Goal: Information Seeking & Learning: Learn about a topic

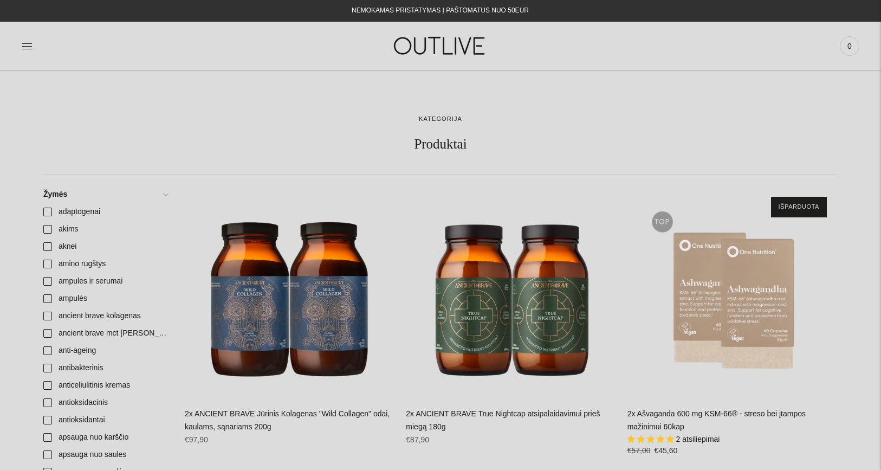
scroll to position [1548, 0]
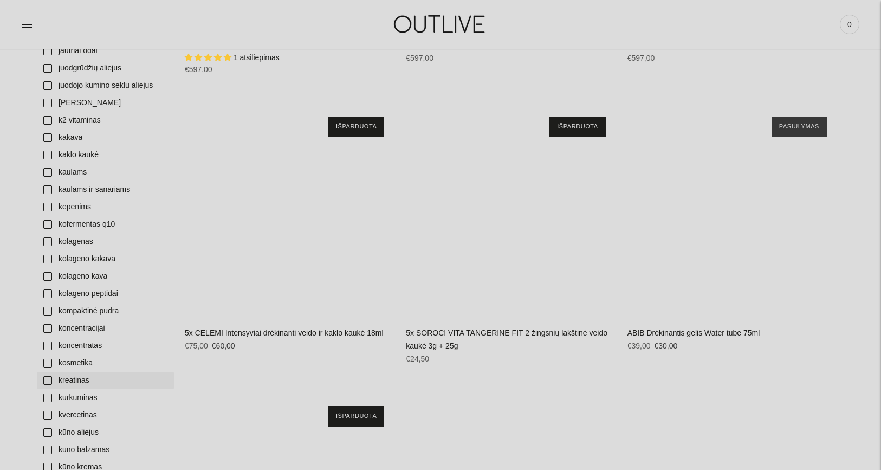
click at [48, 382] on link "kreatinas" at bounding box center [105, 380] width 137 height 17
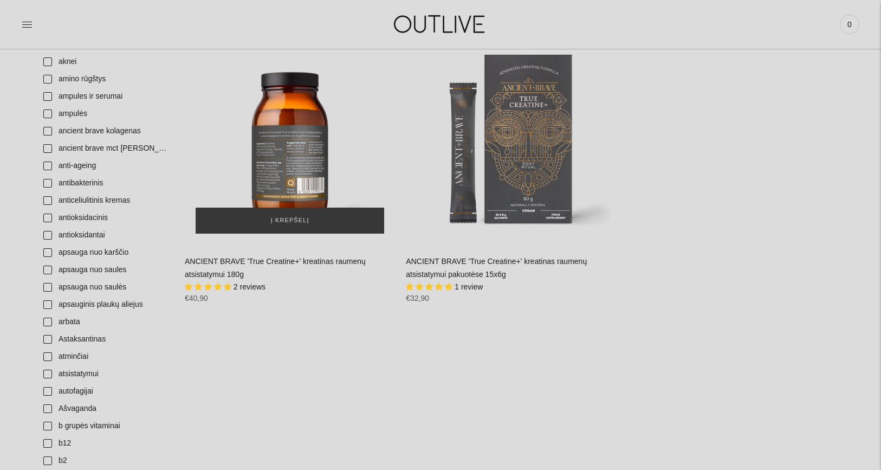
scroll to position [195, 0]
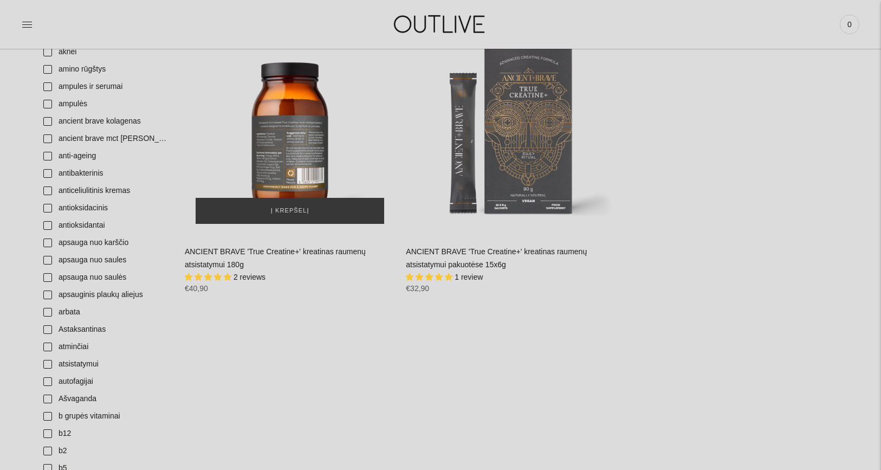
click at [297, 159] on div "ANCIENT BRAVE 'True Creatine+' kreatinas raumenų atsistatymui 180g\a" at bounding box center [290, 129] width 210 height 210
click at [278, 170] on div "ANCIENT BRAVE 'True Creatine+' kreatinas raumenų atsistatymui 180g\a" at bounding box center [290, 129] width 210 height 210
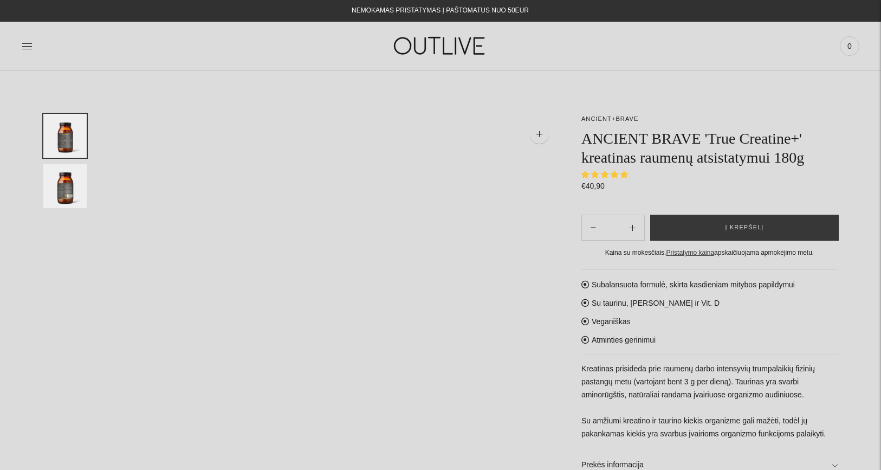
select select "**********"
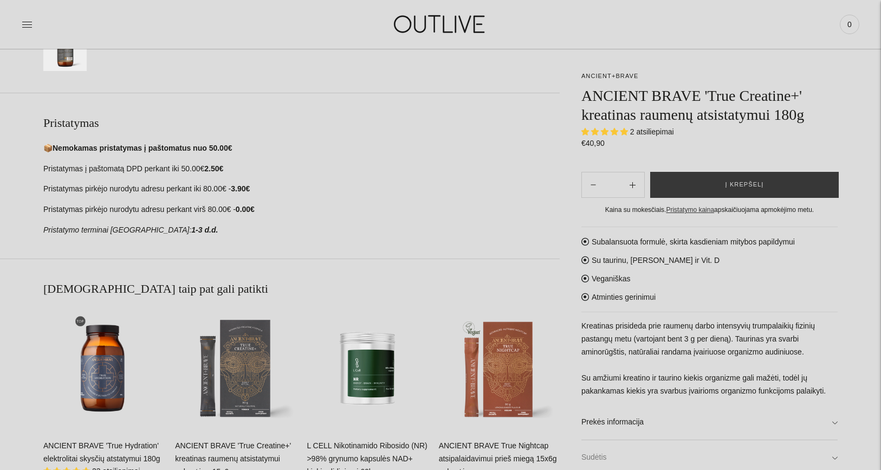
scroll to position [504, 0]
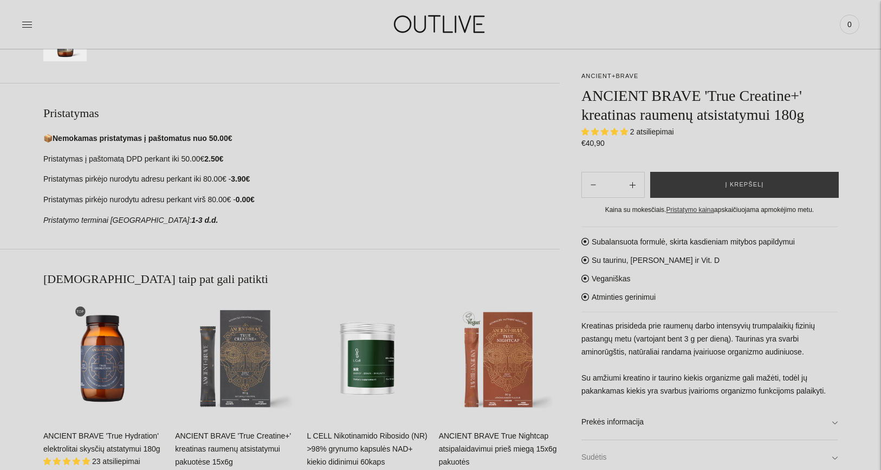
click at [836, 452] on link "Sudėtis" at bounding box center [709, 457] width 256 height 35
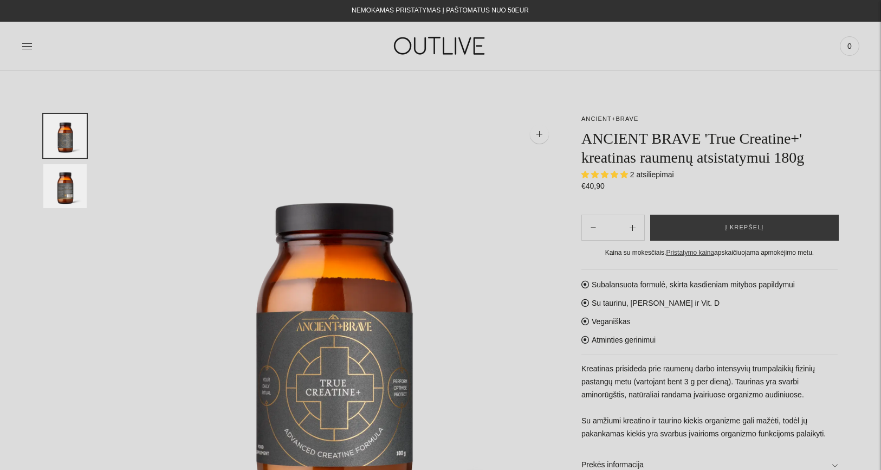
scroll to position [0, 0]
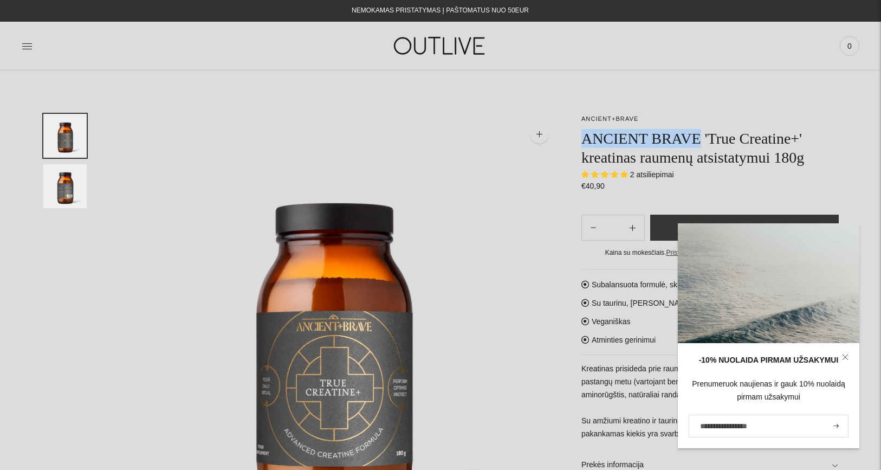
drag, startPoint x: 708, startPoint y: 140, endPoint x: 579, endPoint y: 140, distance: 128.4
copy h1 "ANCIENT BRAVE"
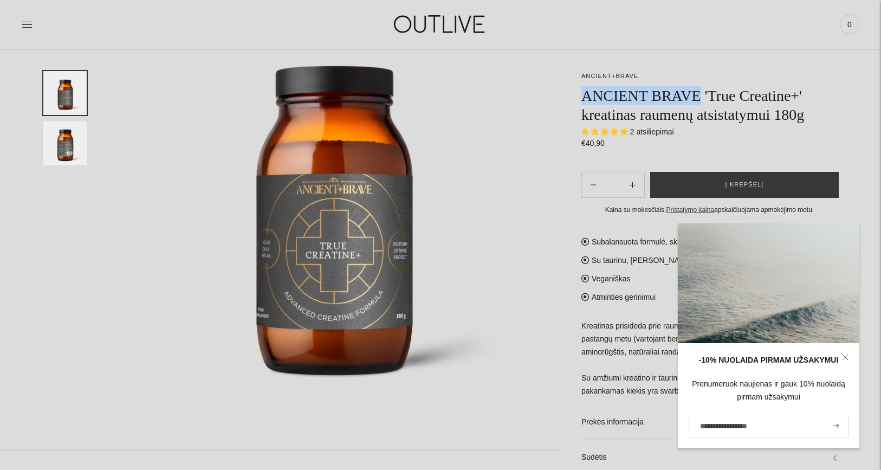
scroll to position [161, 0]
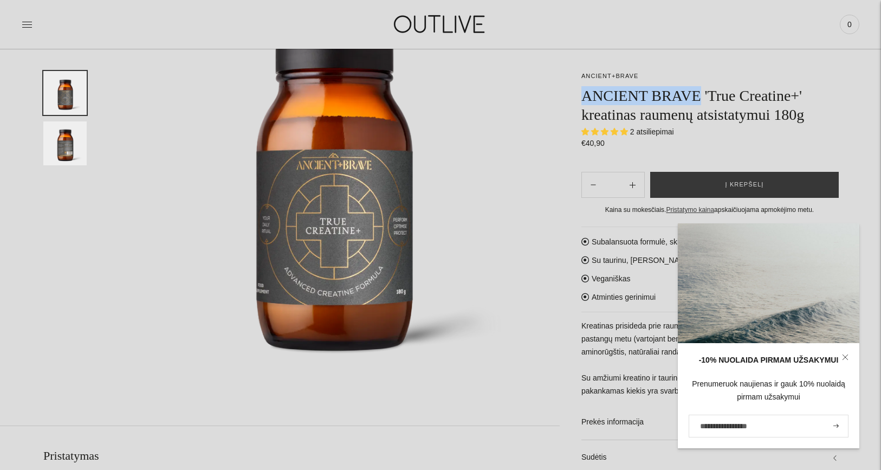
click at [530, 335] on img at bounding box center [333, 177] width 451 height 451
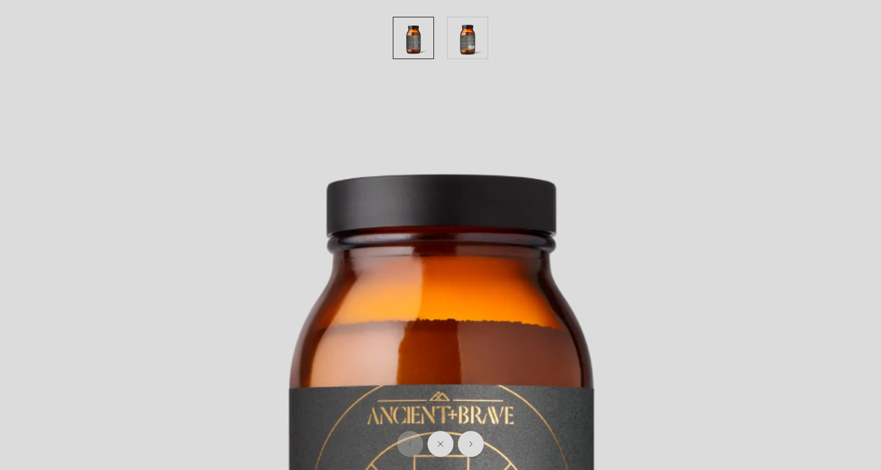
scroll to position [0, 0]
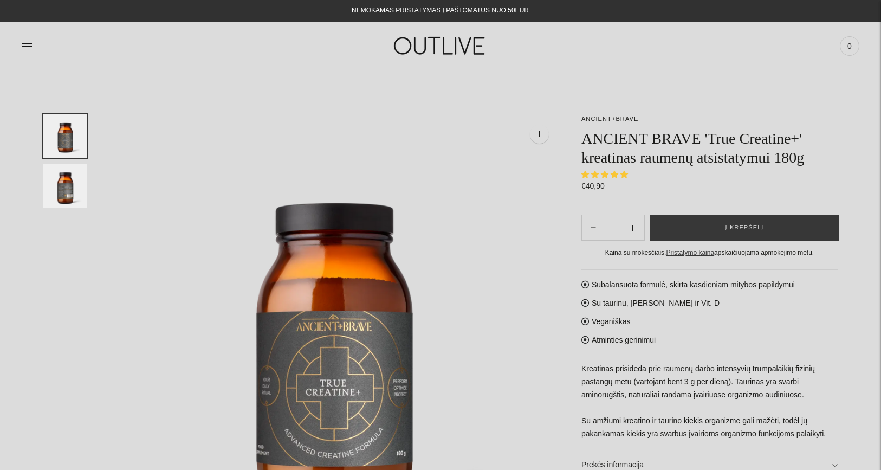
select select "**********"
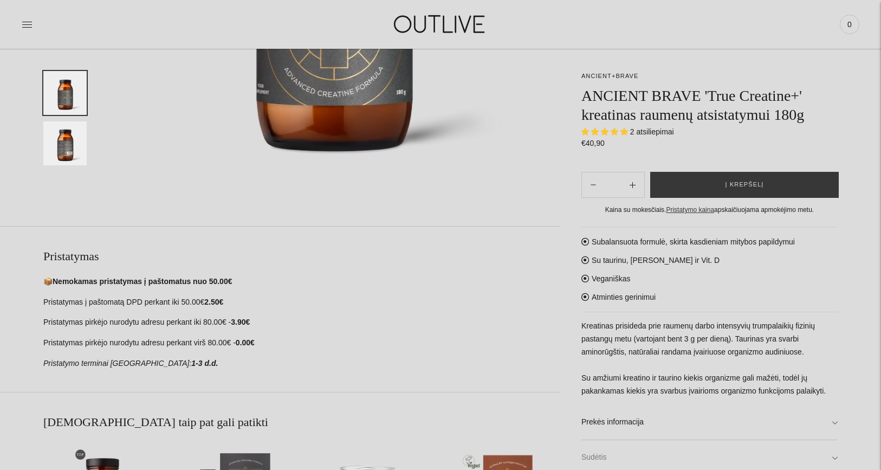
scroll to position [380, 0]
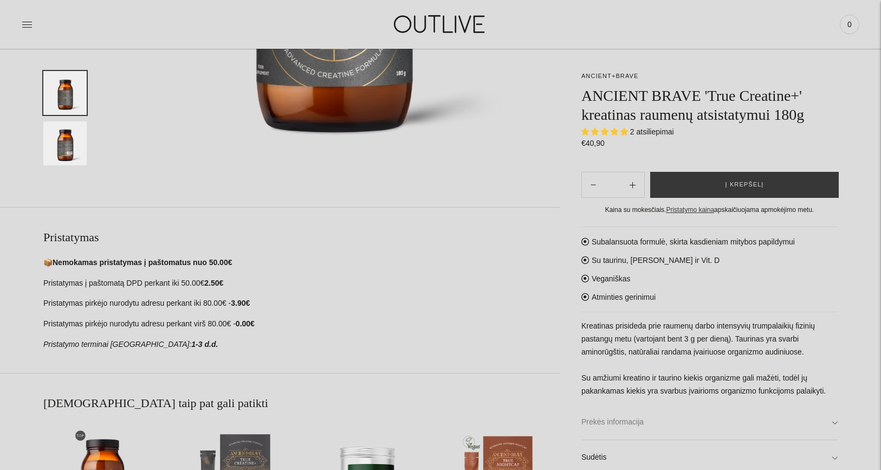
click at [834, 418] on link "Prekės informacija" at bounding box center [709, 422] width 256 height 35
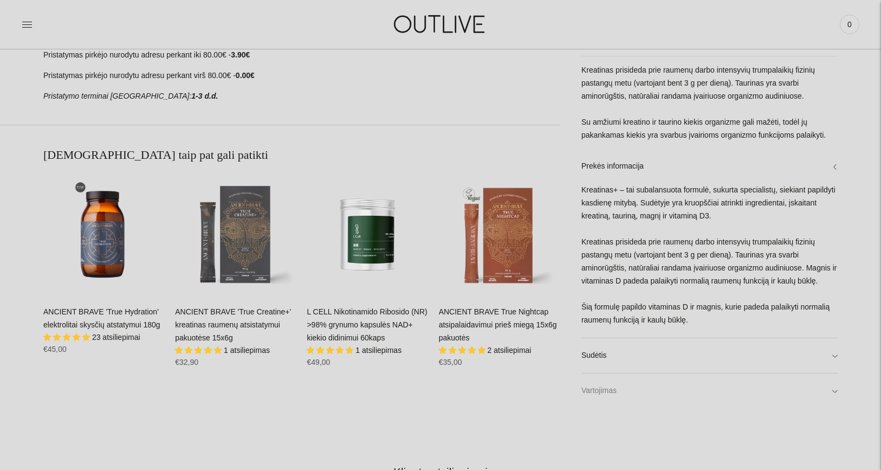
scroll to position [631, 0]
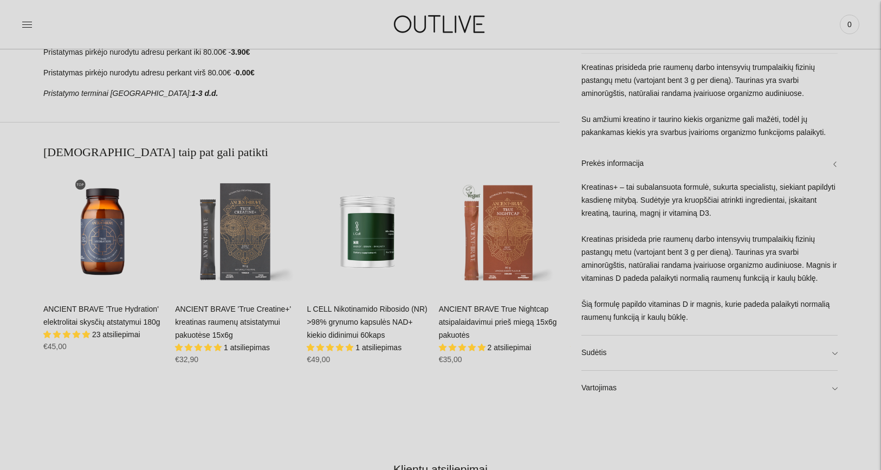
click at [839, 387] on div "ANCIENT+BRAVE ANCIENT BRAVE 'True Creatine+' kreatinas raumenų atsistatymui 180…" at bounding box center [440, 140] width 881 height 1314
click at [835, 385] on link "Vartojimas" at bounding box center [709, 387] width 256 height 35
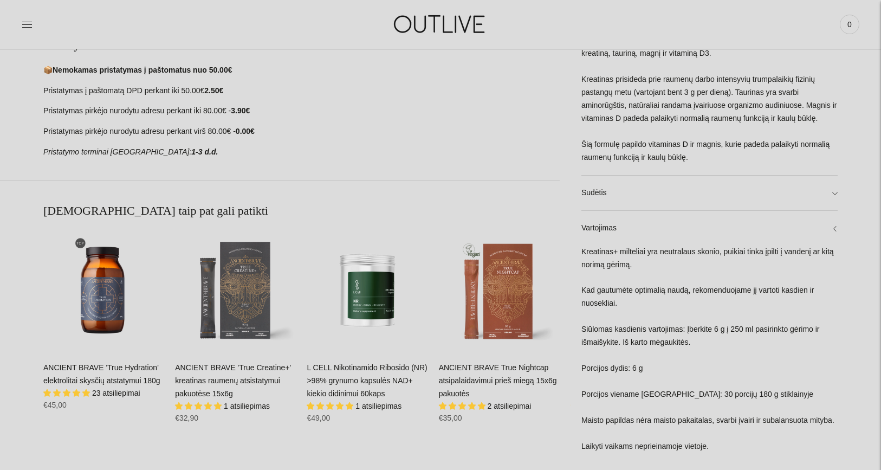
scroll to position [573, 0]
click at [702, 177] on link "Sudėtis" at bounding box center [709, 191] width 256 height 35
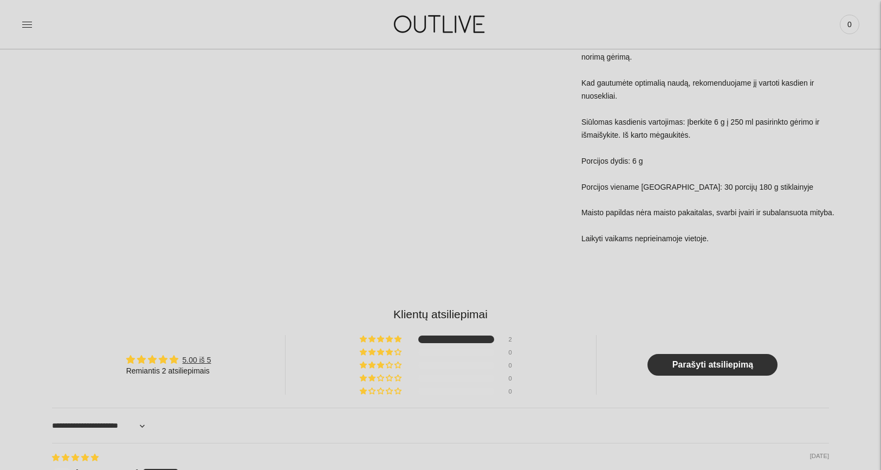
scroll to position [965, 0]
